Goal: Information Seeking & Learning: Learn about a topic

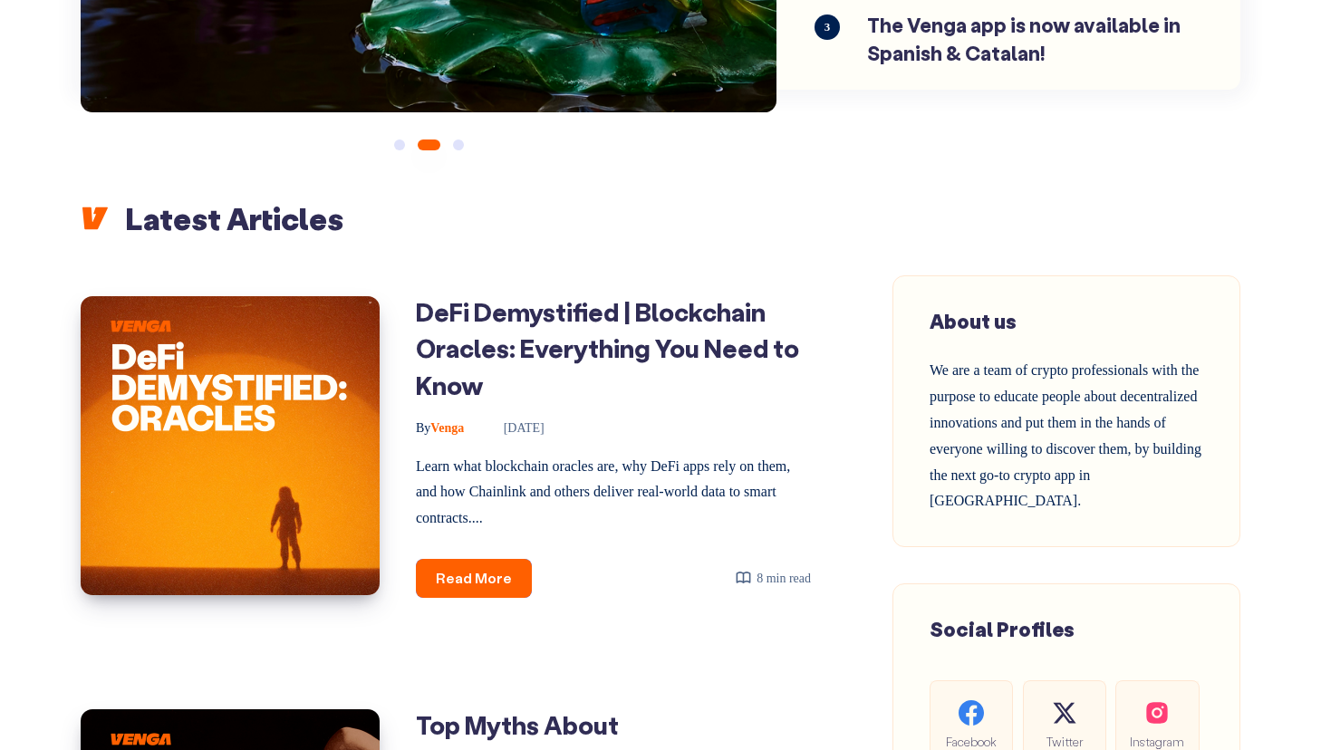
scroll to position [532, 0]
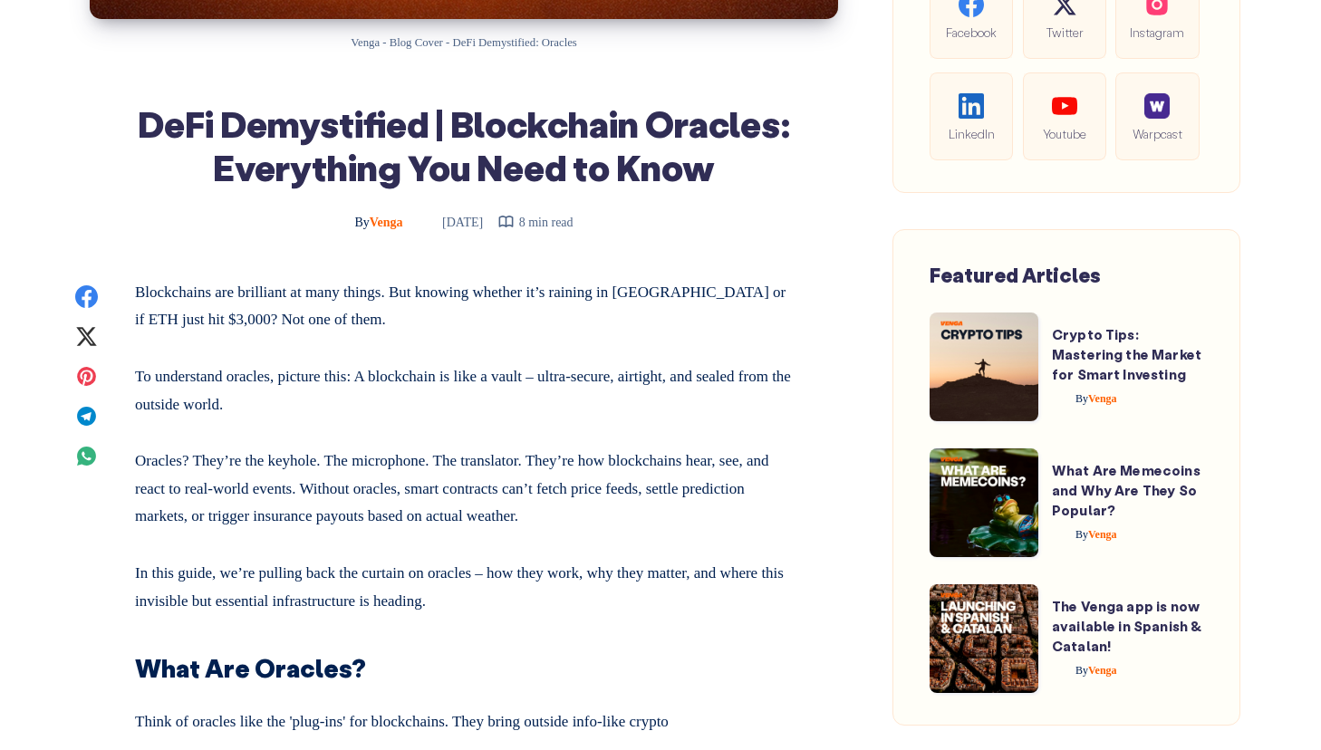
scroll to position [640, 0]
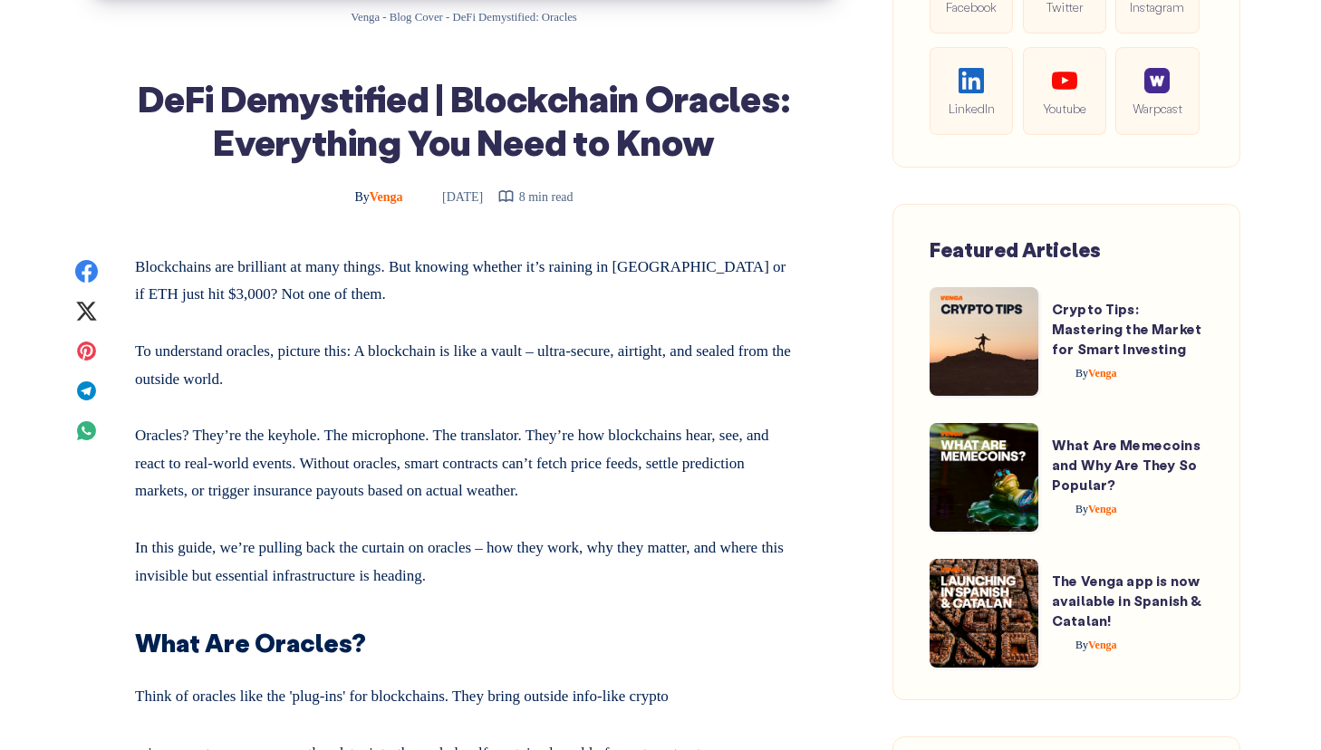
click at [520, 445] on p "Oracles? They’re the keyhole. The microphone. The translator. They’re how block…" at bounding box center [464, 460] width 658 height 91
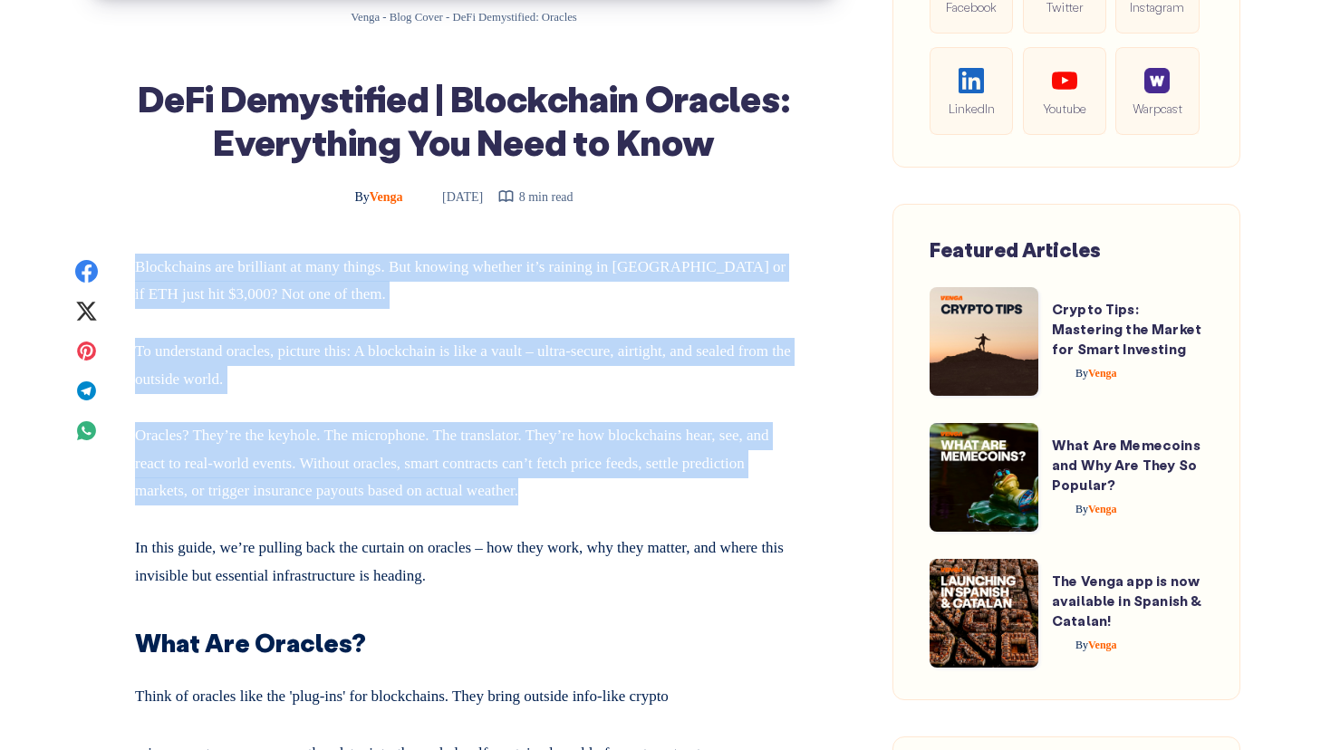
drag, startPoint x: 676, startPoint y: 496, endPoint x: 129, endPoint y: 267, distance: 592.9
copy div "Blockchains are brilliant at many things. But knowing whether it’s raining in […"
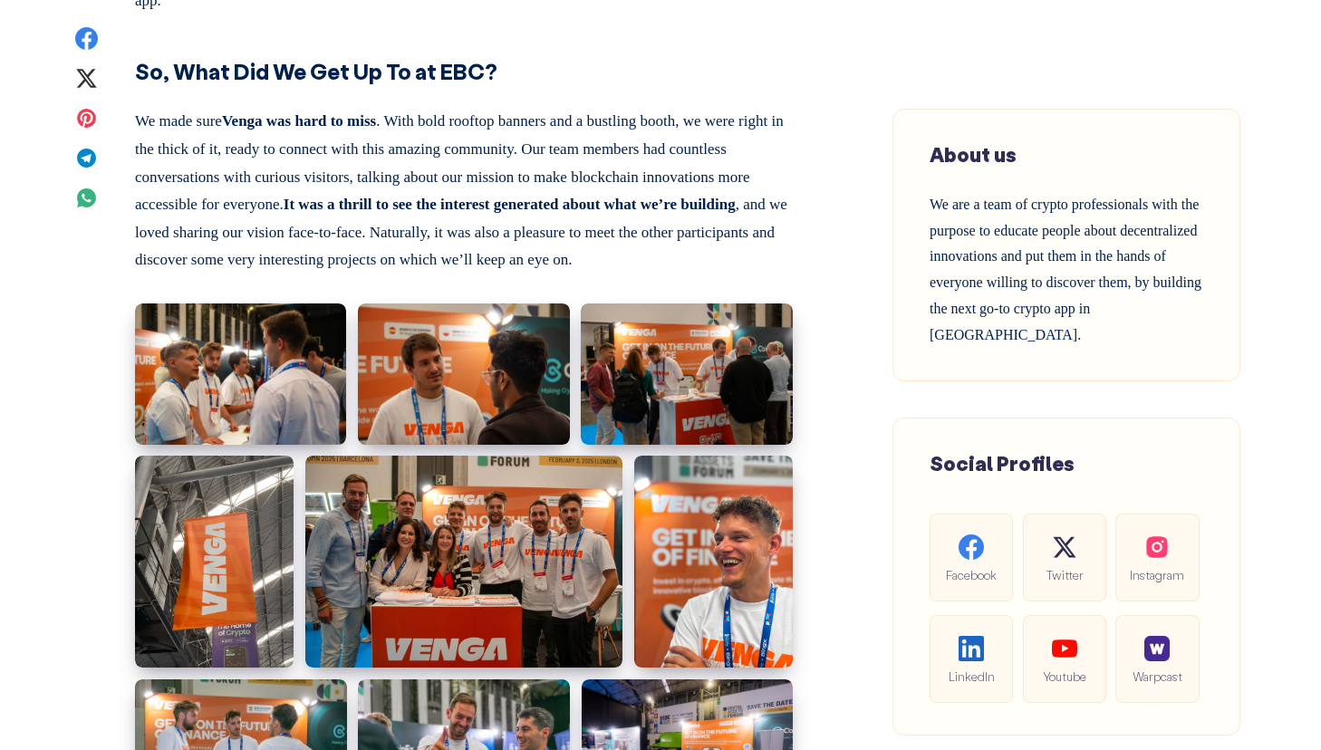
scroll to position [861, 0]
